Goal: Information Seeking & Learning: Learn about a topic

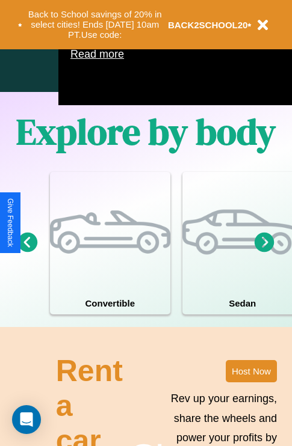
scroll to position [773, 0]
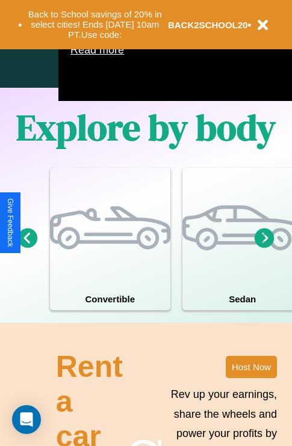
click at [264, 248] on icon at bounding box center [264, 238] width 20 height 20
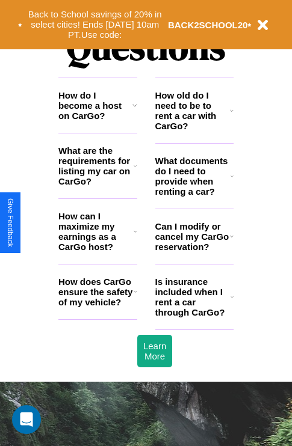
scroll to position [1457, 0]
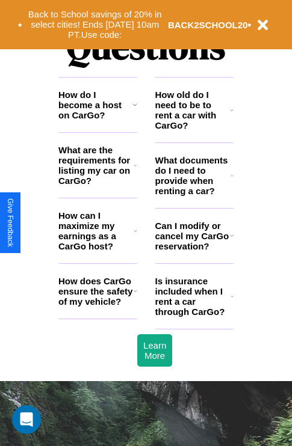
click at [97, 185] on h3 "What are the requirements for listing my car on CarGo?" at bounding box center [95, 165] width 75 height 41
click at [194, 316] on h3 "Is insurance included when I rent a car through CarGo?" at bounding box center [192, 296] width 75 height 41
click at [97, 120] on h3 "How do I become a host on CarGo?" at bounding box center [95, 105] width 74 height 31
click at [194, 316] on h3 "Is insurance included when I rent a car through CarGo?" at bounding box center [192, 296] width 75 height 41
click at [135, 170] on icon at bounding box center [135, 166] width 3 height 10
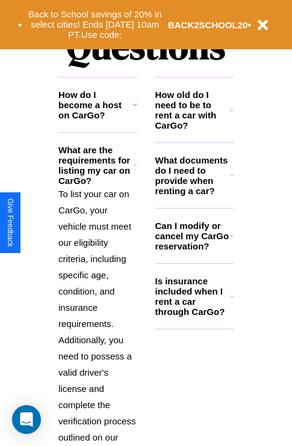
click at [194, 195] on h3 "What documents do I need to provide when renting a car?" at bounding box center [193, 175] width 76 height 41
click at [134, 109] on icon at bounding box center [134, 105] width 5 height 10
